Goal: Task Accomplishment & Management: Manage account settings

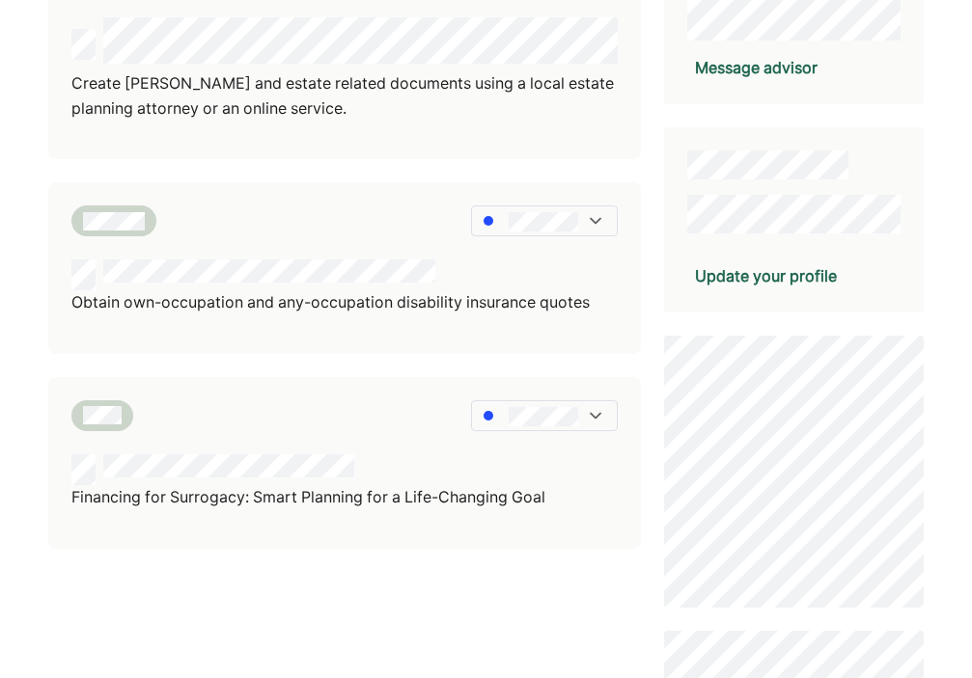
scroll to position [412, 0]
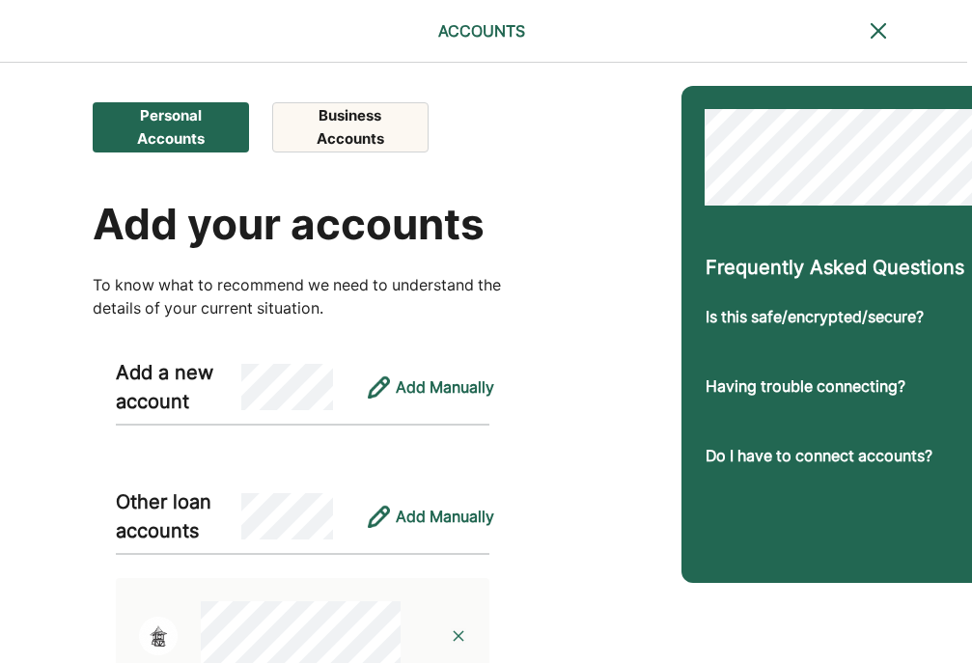
scroll to position [0, 5]
click at [360, 134] on button "Business Accounts" at bounding box center [349, 127] width 155 height 50
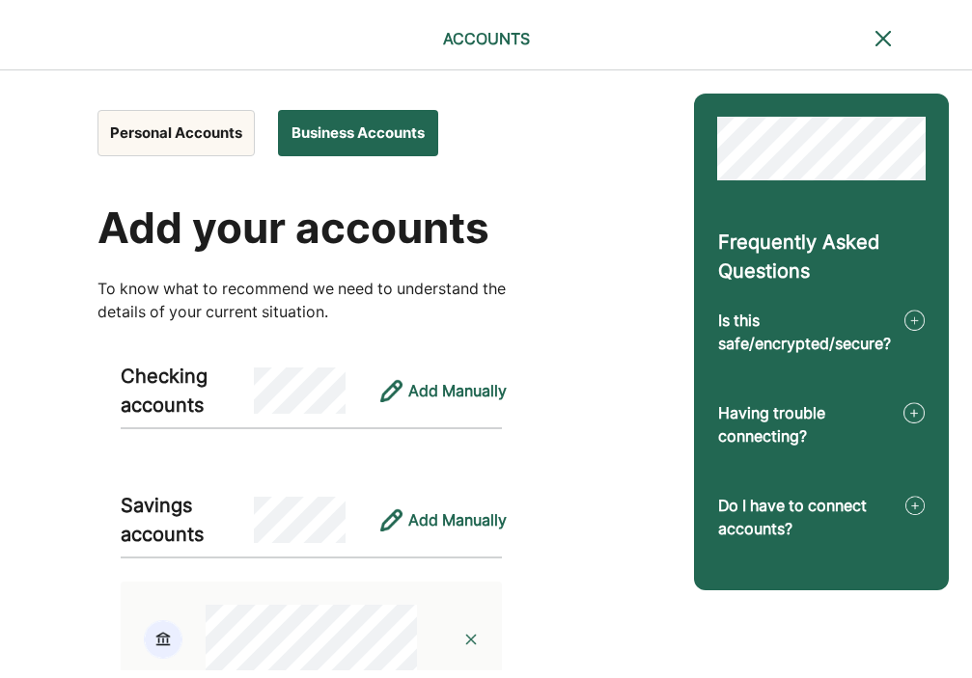
scroll to position [0, 0]
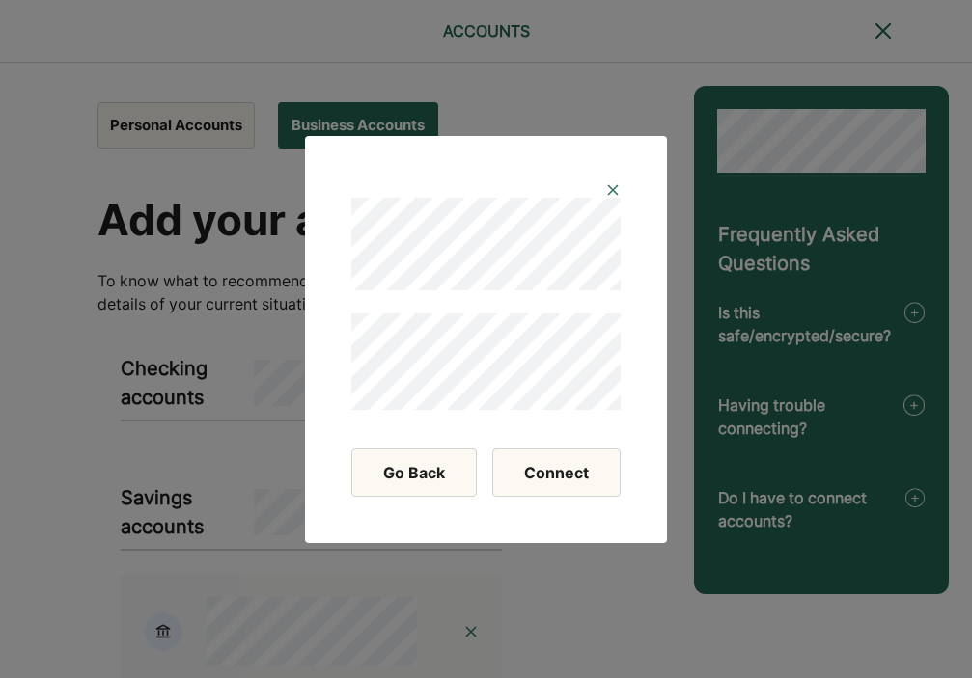
click at [551, 466] on button "Connect" at bounding box center [556, 473] width 128 height 48
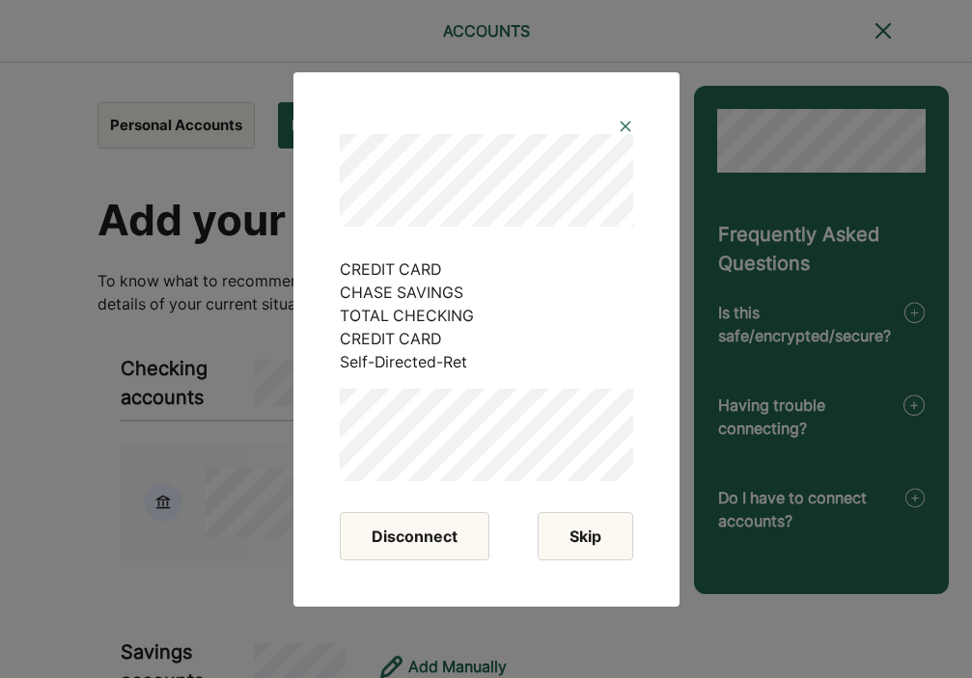
click at [584, 544] on button "Skip" at bounding box center [585, 536] width 96 height 48
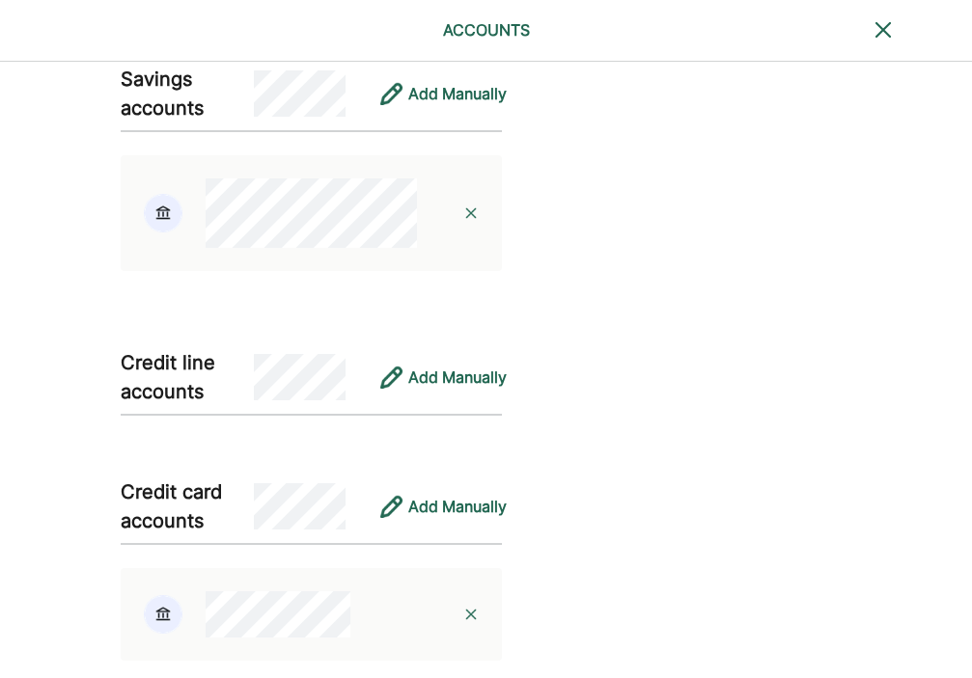
scroll to position [581, 0]
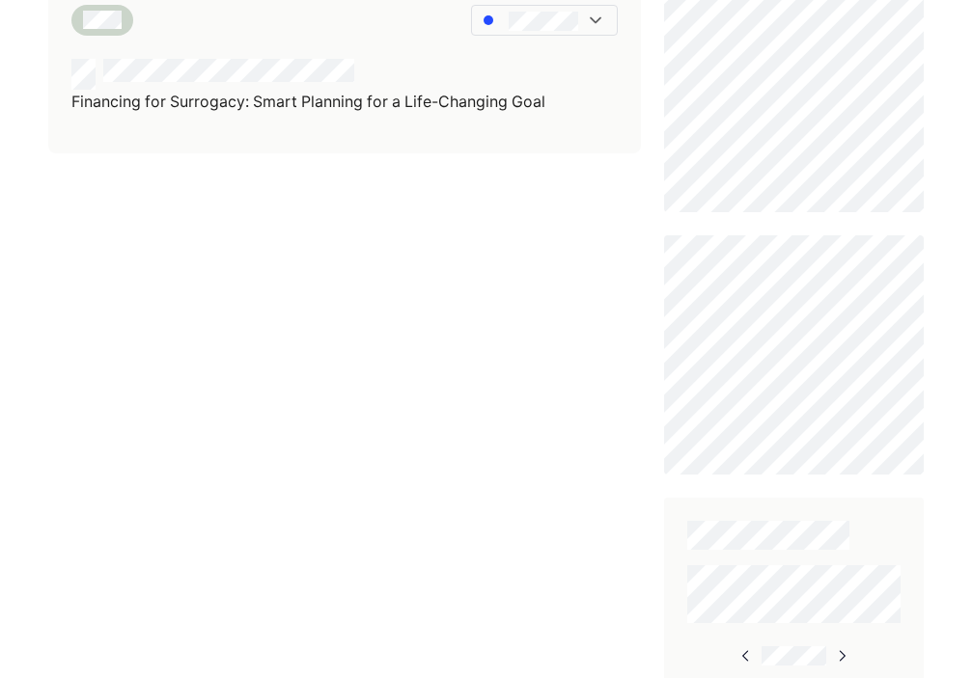
scroll to position [778, 0]
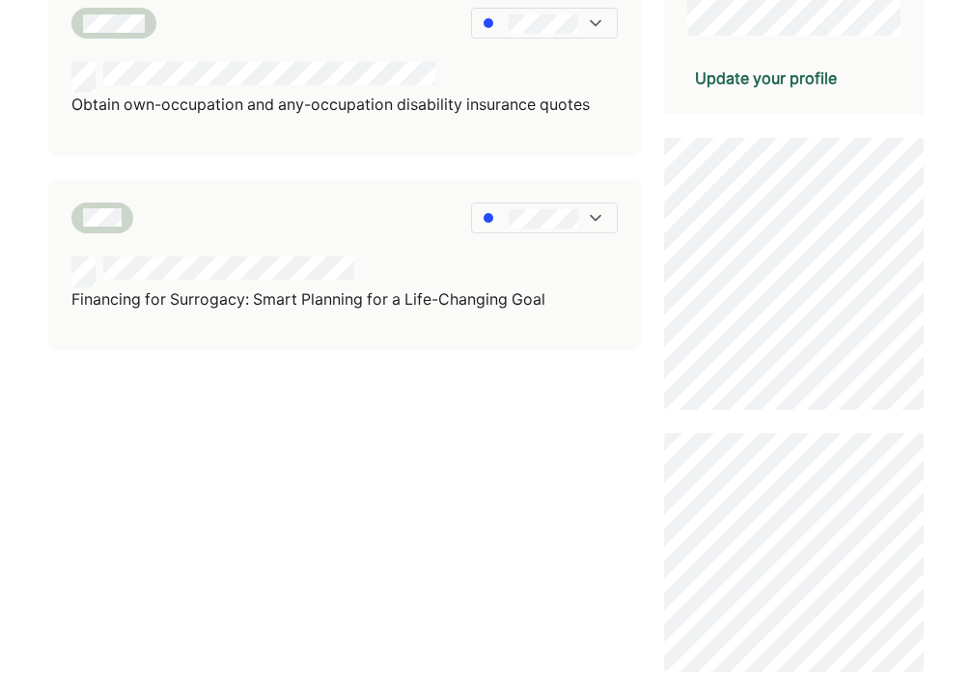
scroll to position [609, 0]
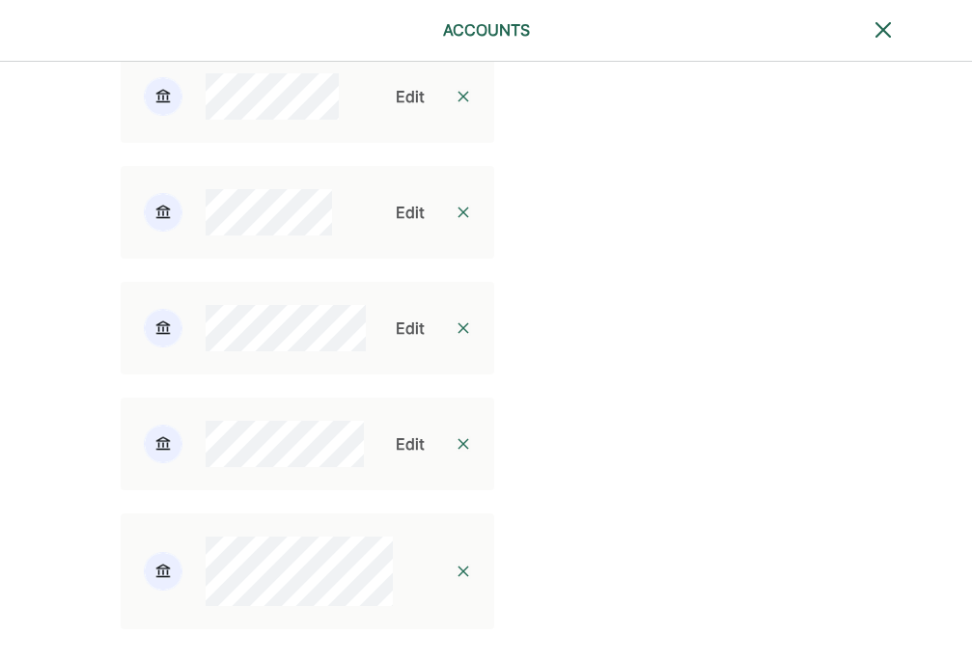
scroll to position [3059, 0]
click at [403, 107] on div "Edit" at bounding box center [410, 95] width 29 height 23
select select "********"
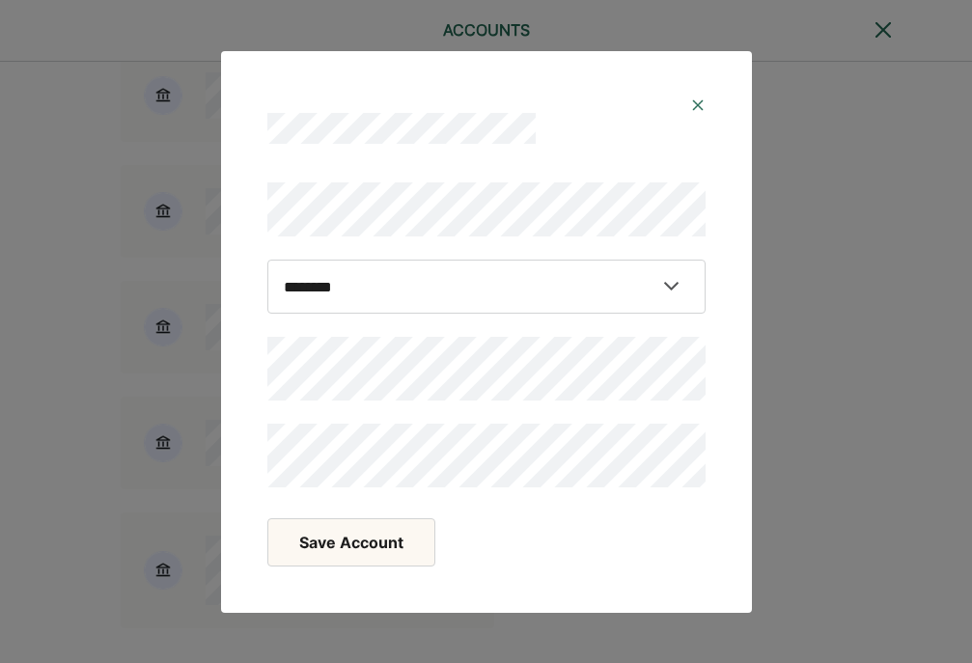
click at [336, 557] on button "Save Account" at bounding box center [351, 542] width 168 height 48
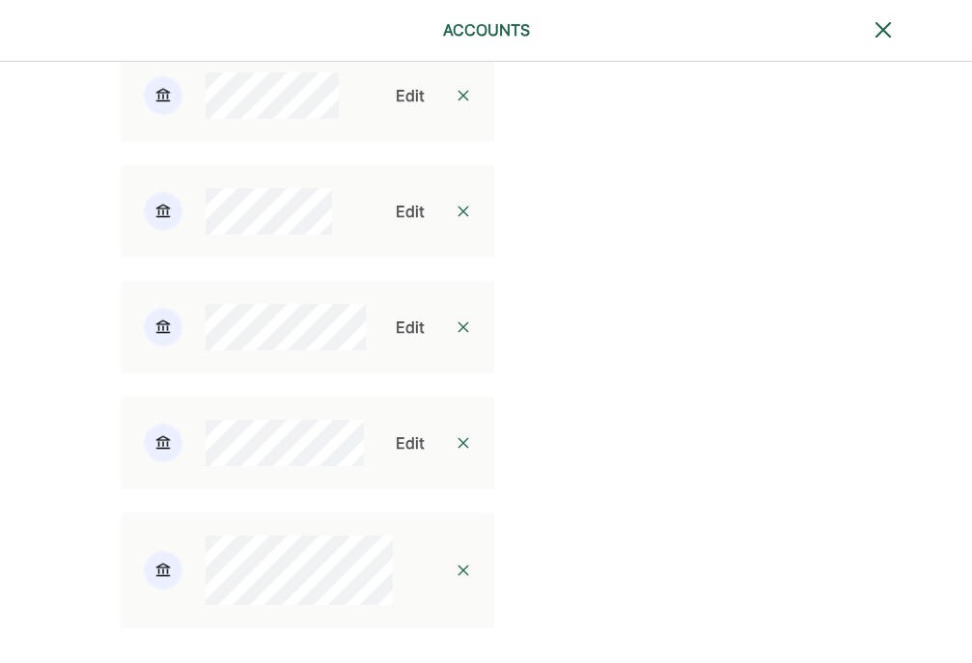
click at [396, 223] on div "Edit" at bounding box center [410, 211] width 29 height 23
select select "*********"
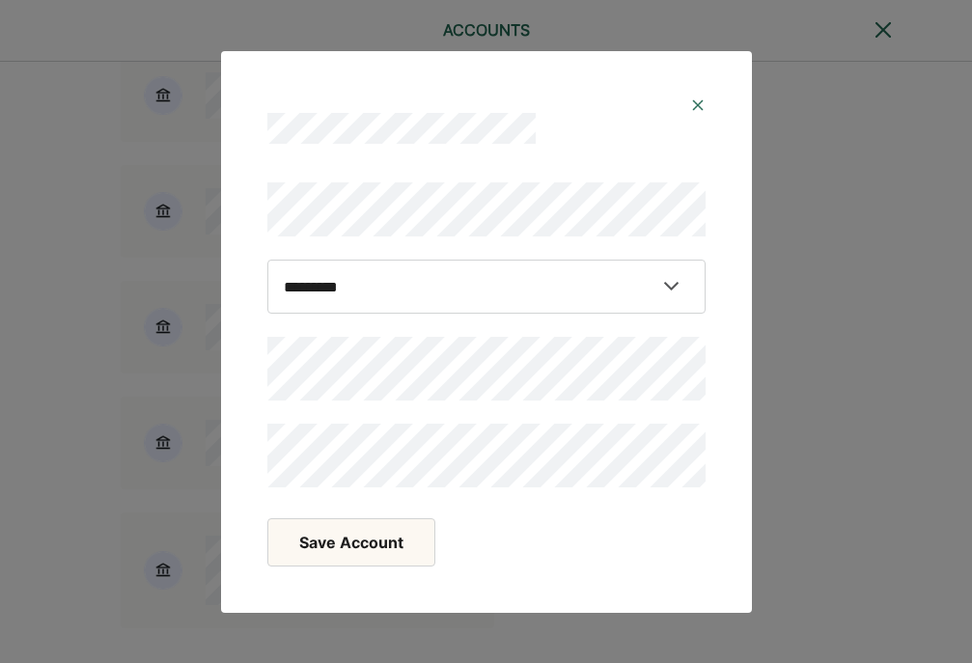
click at [369, 548] on button "Save Account" at bounding box center [351, 542] width 168 height 48
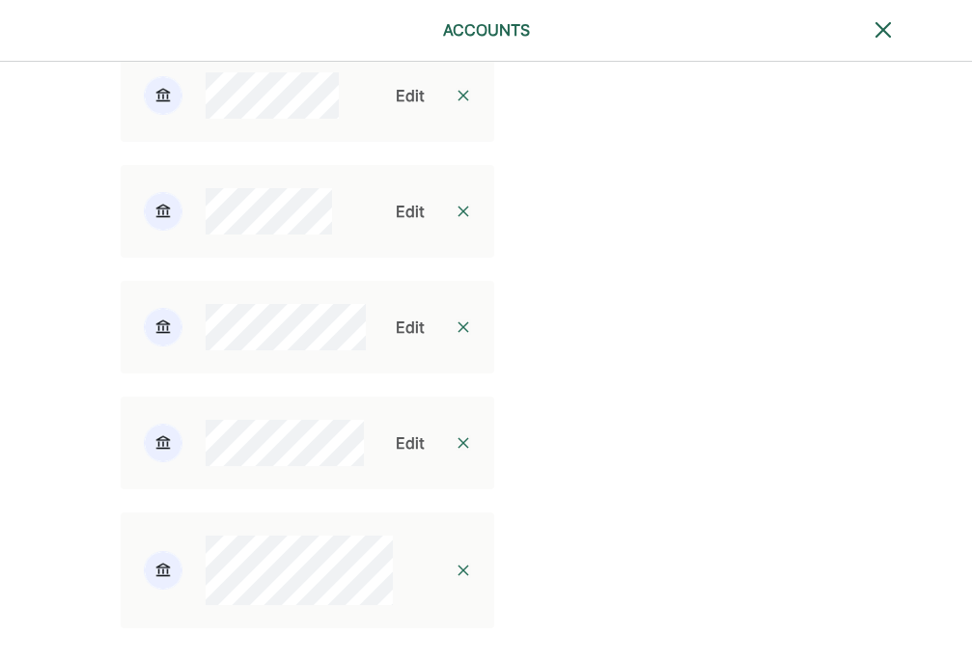
click at [396, 339] on div "Edit" at bounding box center [410, 327] width 29 height 23
select select "*********"
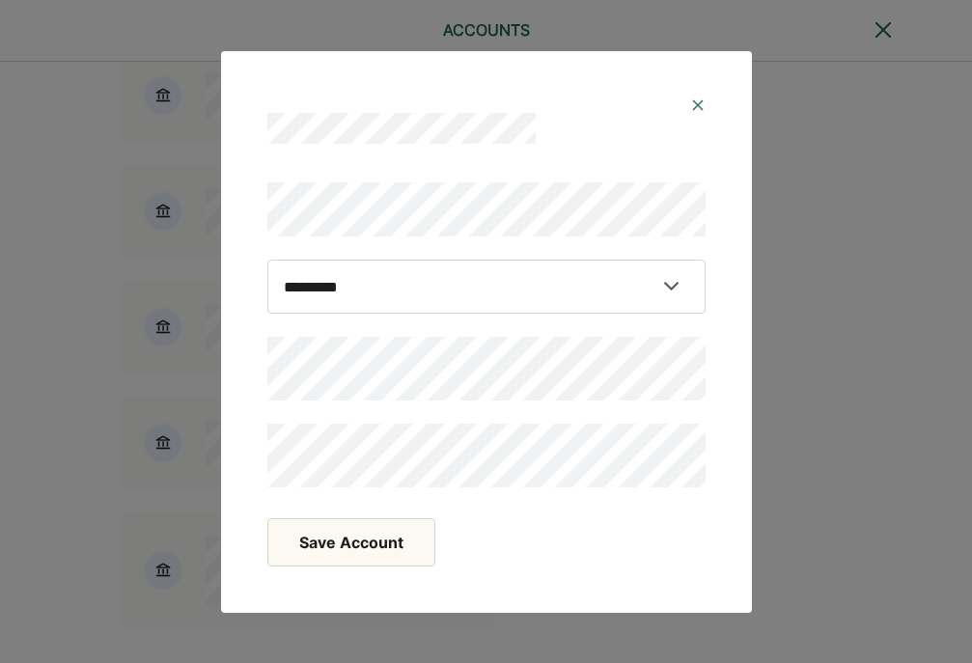
click at [337, 538] on button "Save Account" at bounding box center [351, 542] width 168 height 48
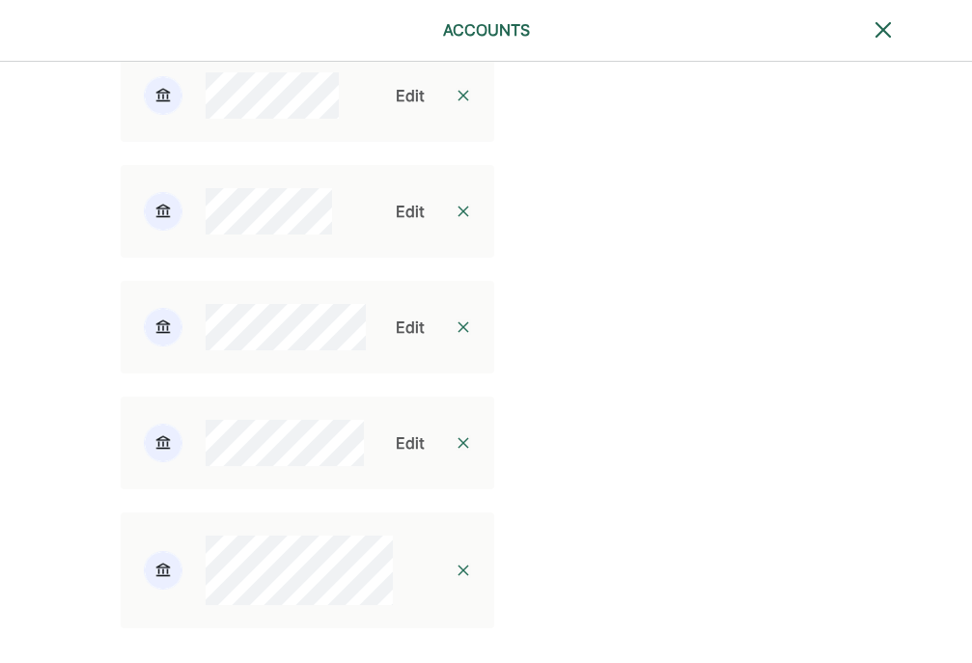
click at [404, 454] on div "Edit" at bounding box center [410, 442] width 29 height 23
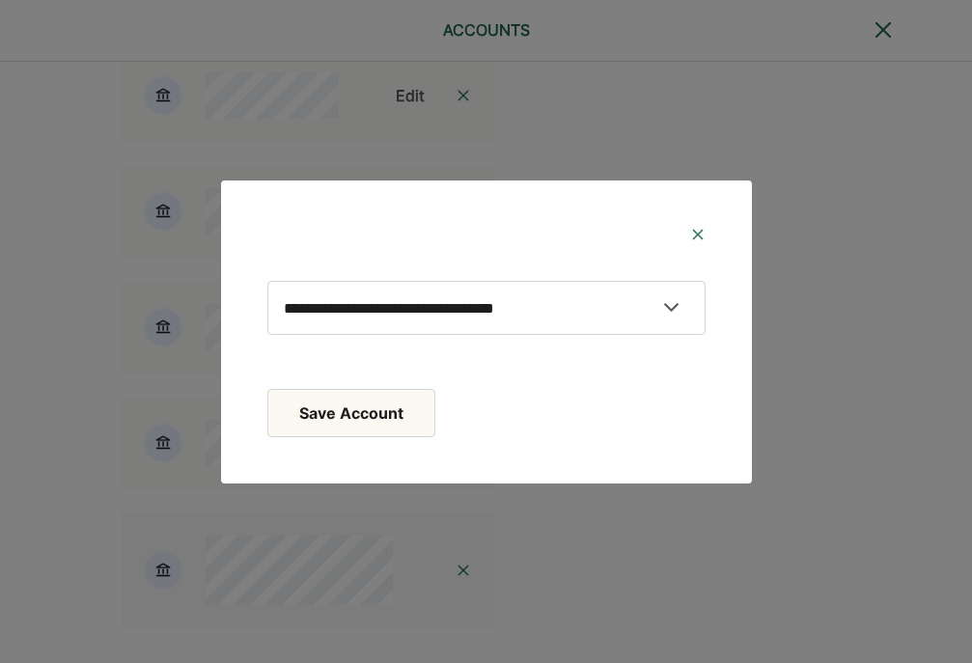
select select "**********"
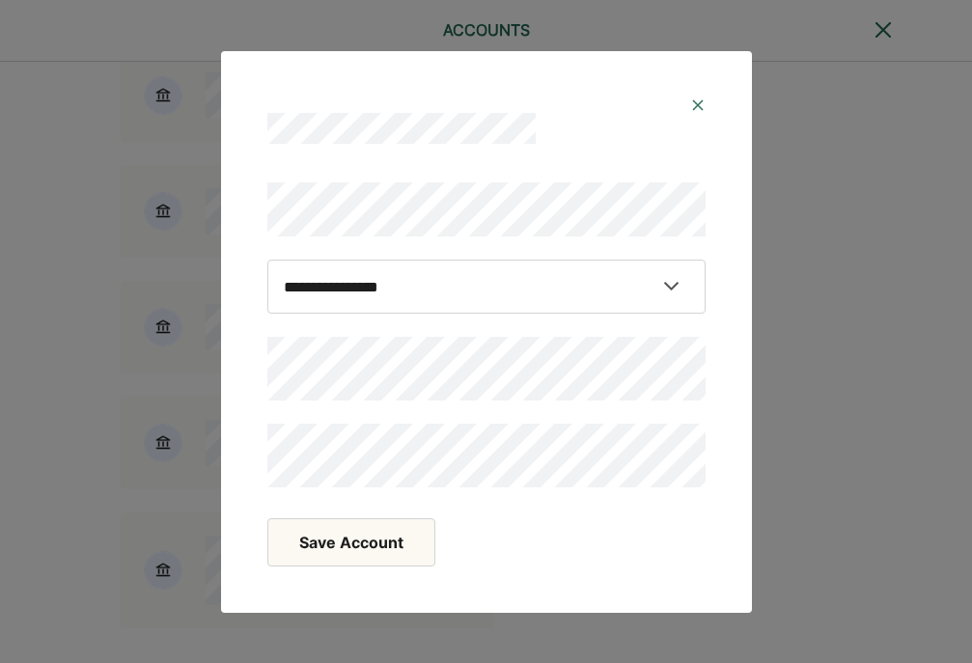
click at [349, 535] on button "Save Account" at bounding box center [351, 542] width 168 height 48
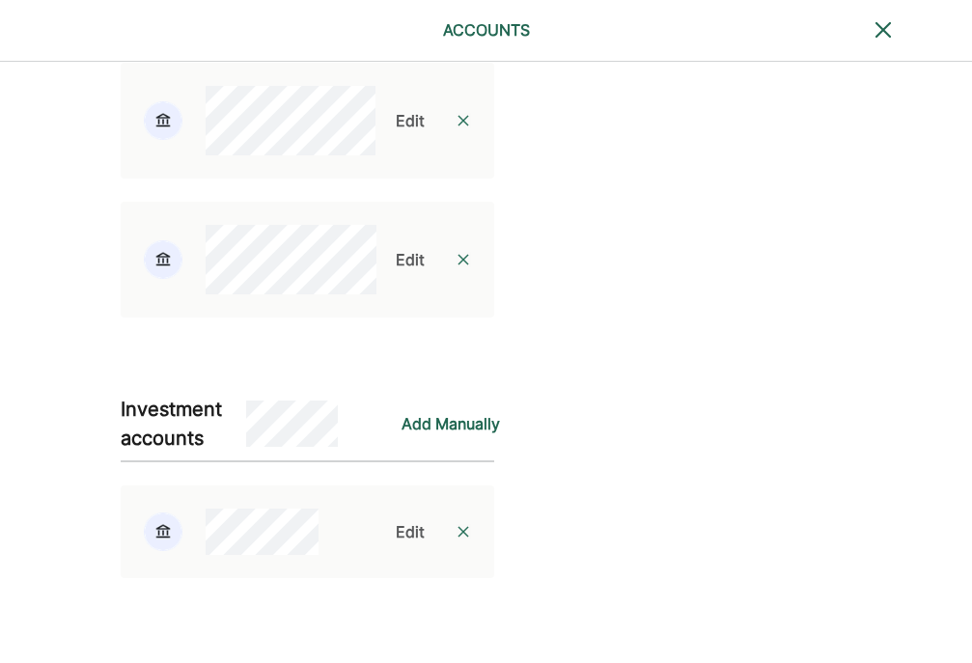
scroll to position [4345, 0]
